Goal: Information Seeking & Learning: Check status

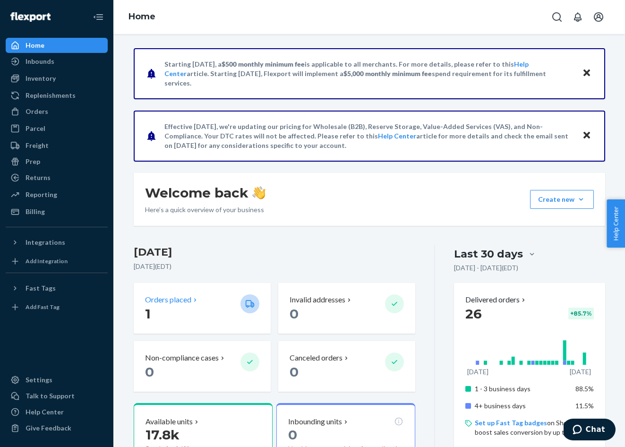
click at [185, 301] on p "Orders placed" at bounding box center [168, 299] width 46 height 11
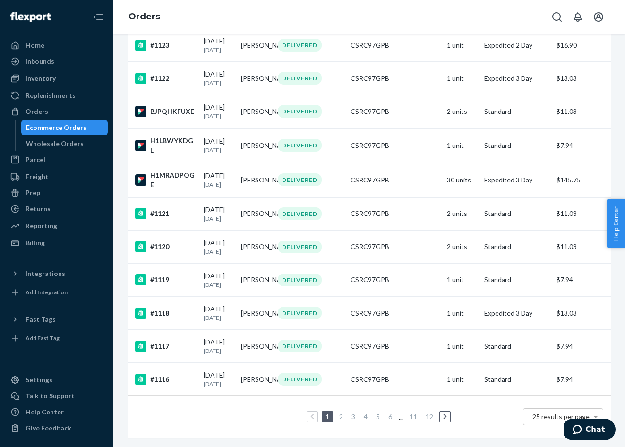
scroll to position [621, 0]
click at [340, 416] on link "2" at bounding box center [341, 416] width 8 height 8
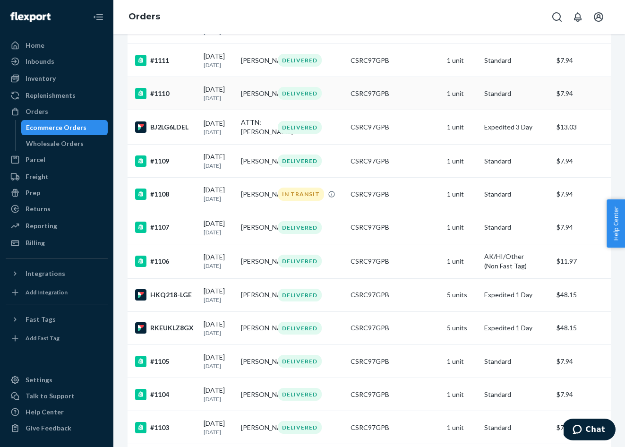
scroll to position [221, 0]
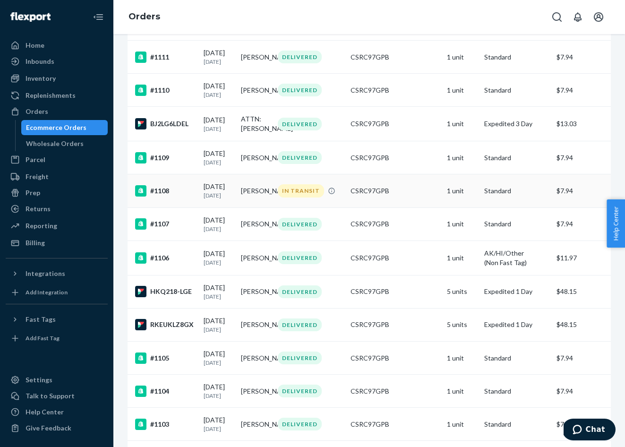
click at [301, 197] on div "IN TRANSIT" at bounding box center [301, 190] width 46 height 13
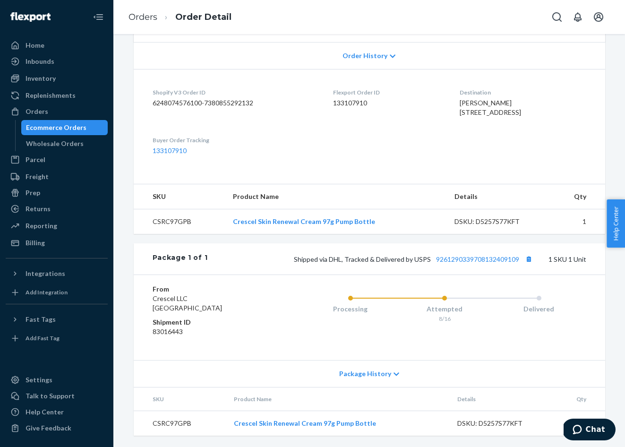
scroll to position [236, 0]
click at [470, 258] on link "9261290339708132409109" at bounding box center [477, 259] width 83 height 8
click at [54, 125] on div "Ecommerce Orders" at bounding box center [56, 127] width 60 height 9
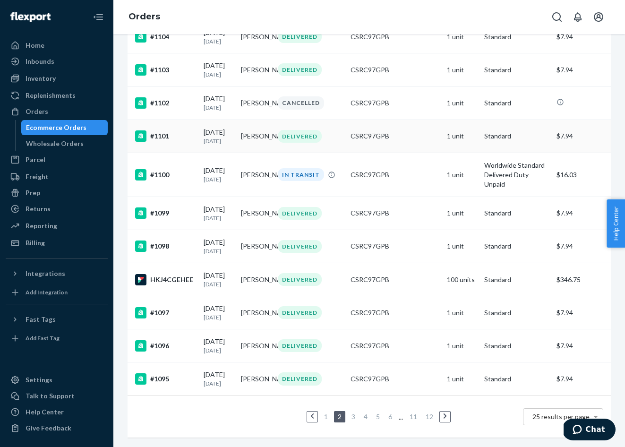
scroll to position [704, 0]
click at [300, 168] on div "IN TRANSIT" at bounding box center [301, 174] width 46 height 13
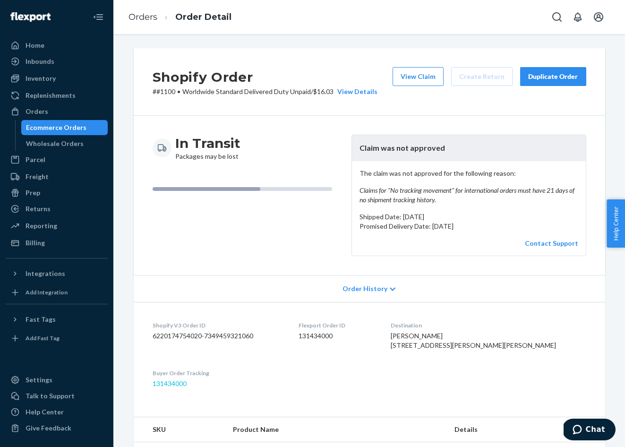
click at [179, 387] on link "131434000" at bounding box center [170, 383] width 34 height 8
